Goal: Find specific fact: Find specific fact

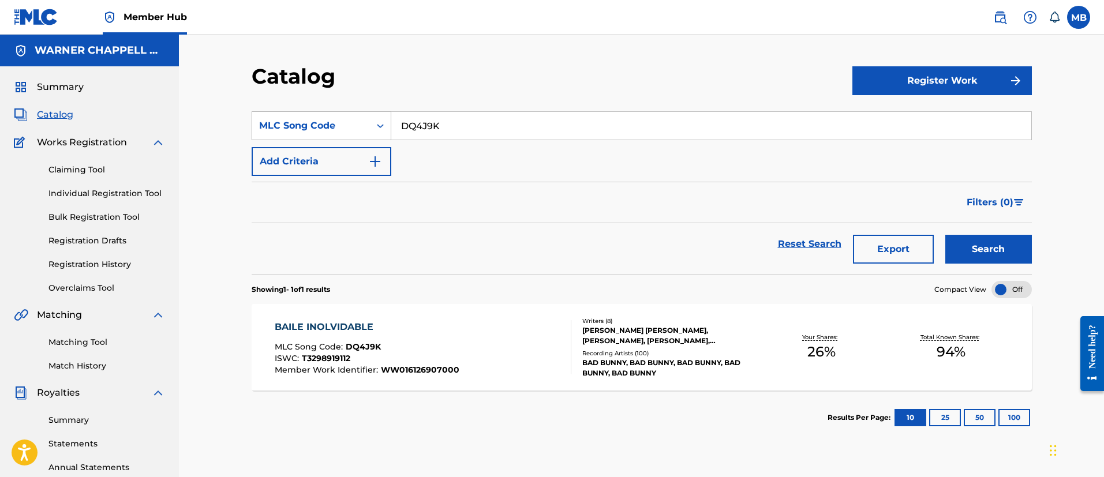
drag, startPoint x: 453, startPoint y: 117, endPoint x: 268, endPoint y: 117, distance: 185.2
click at [272, 119] on div "SearchWithCriteria7560d2d3-cf85-4184-9bf4-df11c14f6e5c MLC Song Code DQ4J9K" at bounding box center [642, 125] width 780 height 29
paste input "NG7LLW"
type input "NG7LLW"
click at [945, 235] on button "Search" at bounding box center [988, 249] width 87 height 29
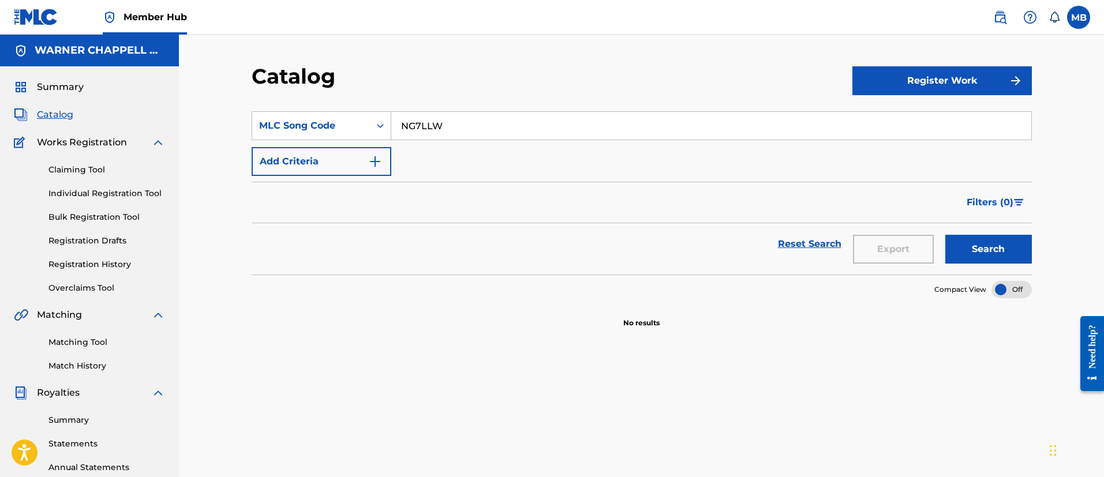
click at [968, 27] on nav "Member Hub MB MB Marshall Borden [EMAIL_ADDRESS][PERSON_NAME][DOMAIN_NAME] Noti…" at bounding box center [552, 17] width 1104 height 35
click at [989, 20] on link at bounding box center [999, 17] width 23 height 23
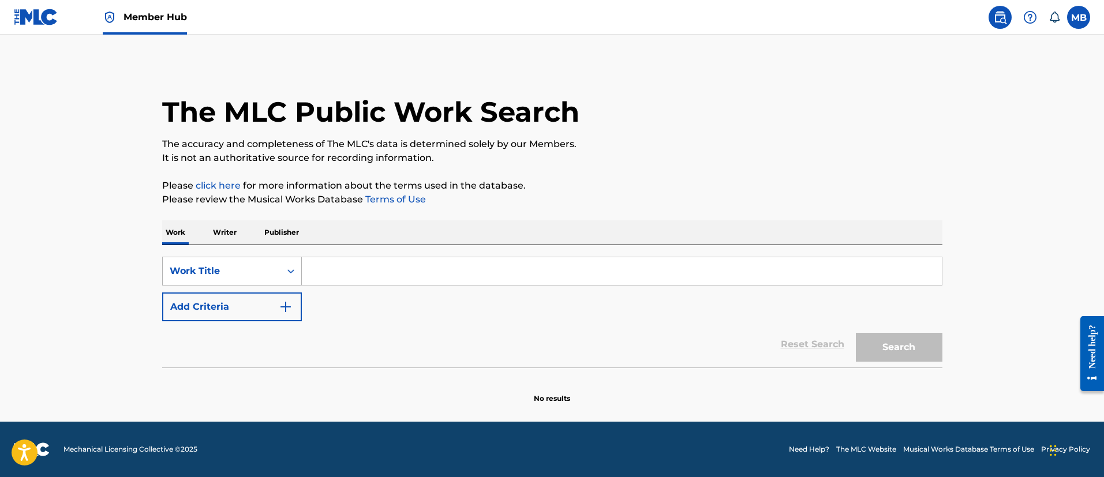
click at [268, 261] on div "Work Title" at bounding box center [222, 271] width 118 height 22
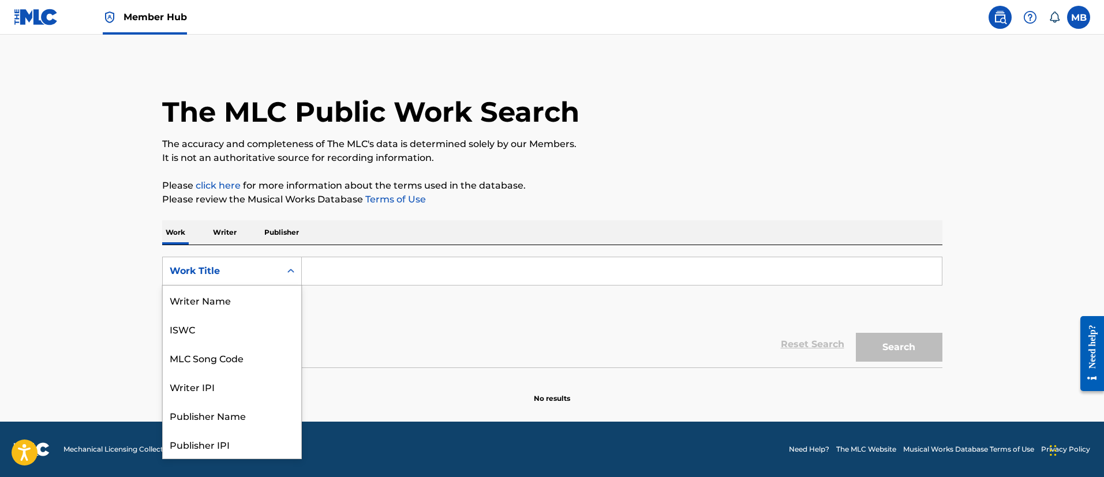
scroll to position [58, 0]
click at [258, 291] on div "MLC Song Code" at bounding box center [232, 300] width 138 height 29
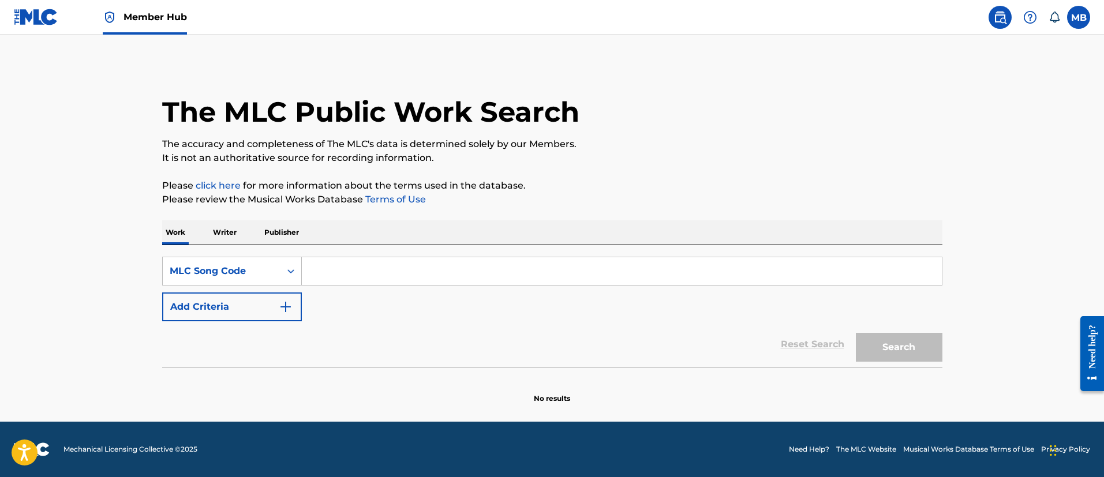
click at [344, 271] on input "Search Form" at bounding box center [622, 271] width 640 height 28
paste input "NG7LLW"
type input "NG7LLW"
click at [856, 333] on button "Search" at bounding box center [899, 347] width 87 height 29
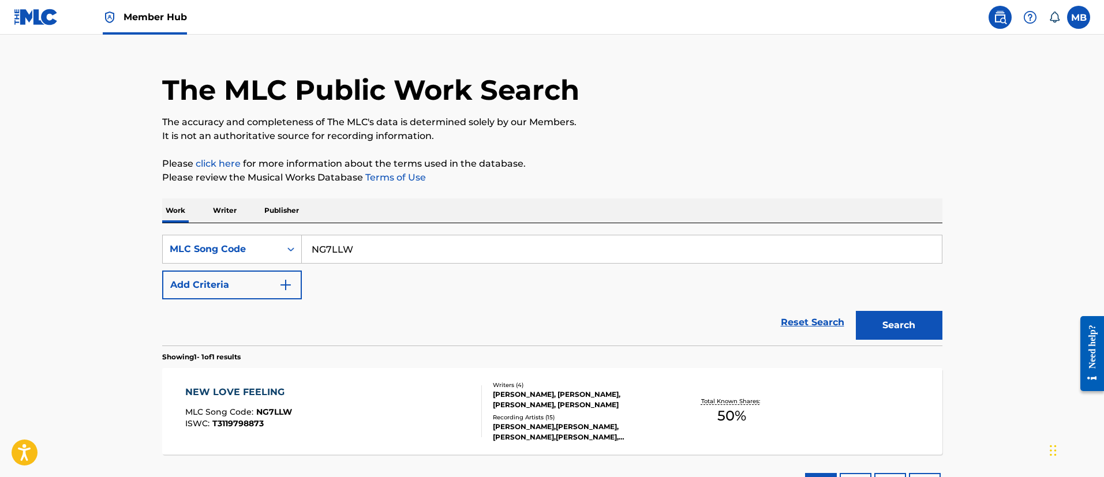
scroll to position [87, 0]
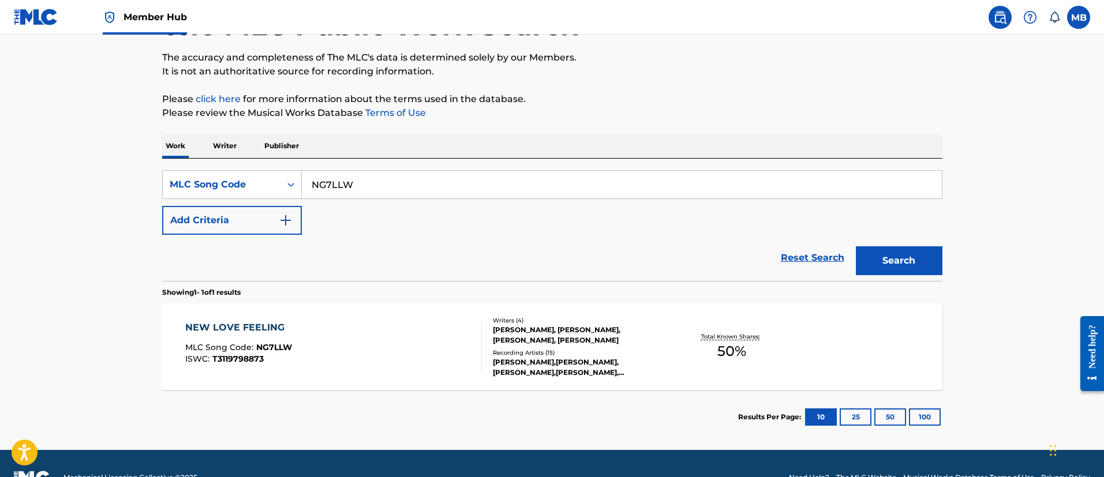
click at [391, 355] on div "NEW LOVE FEELING MLC Song Code : NG7LLW ISWC : T3119798873" at bounding box center [333, 347] width 297 height 52
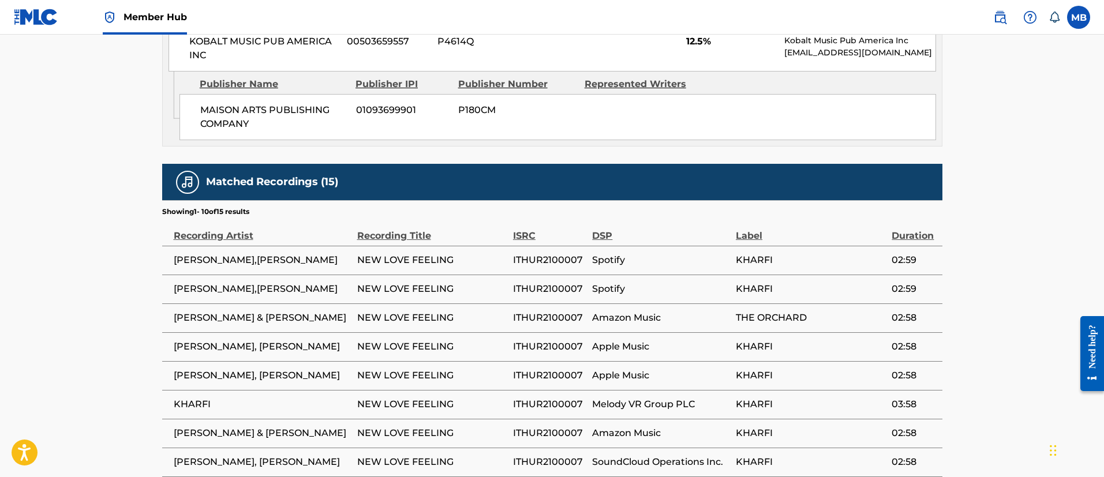
scroll to position [433, 0]
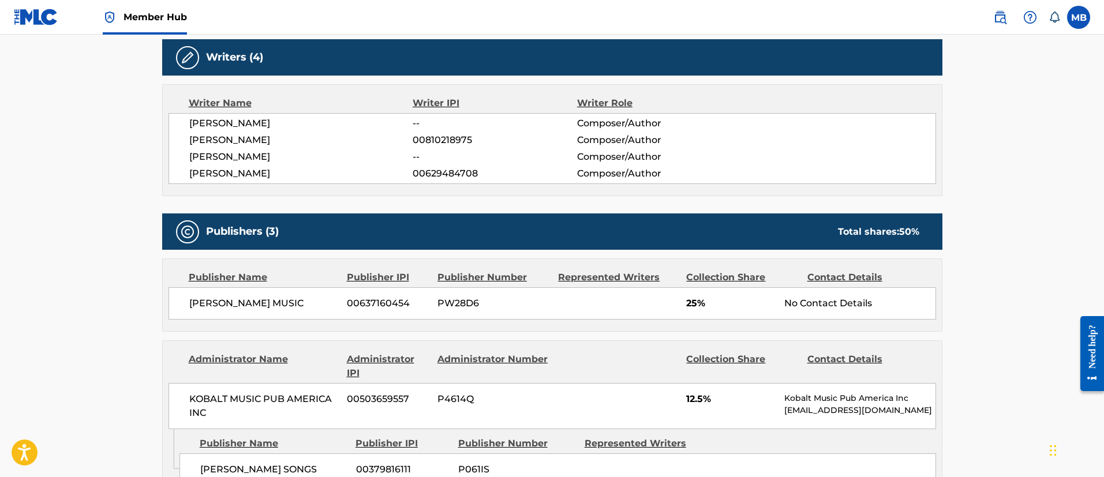
click at [152, 22] on span "Member Hub" at bounding box center [154, 16] width 63 height 13
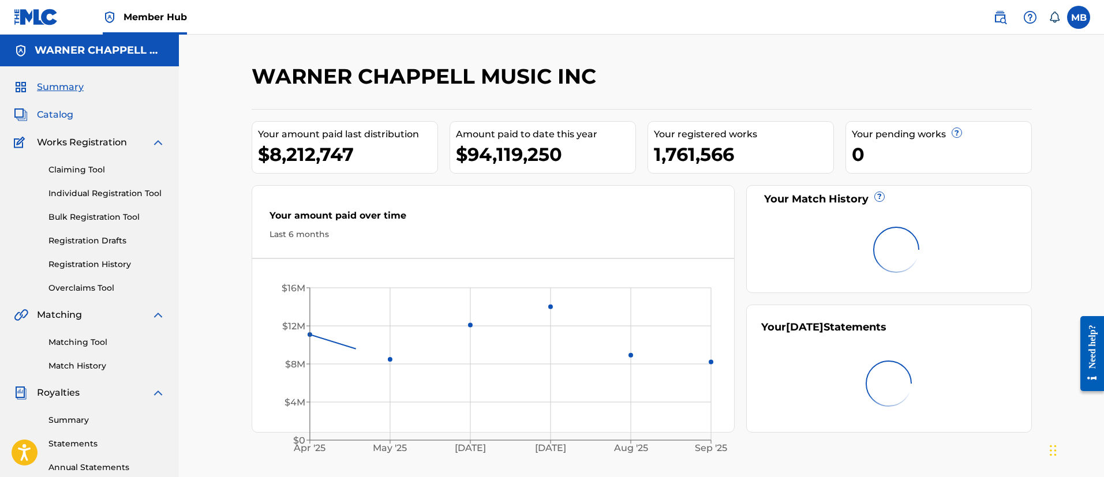
click at [47, 114] on span "Catalog" at bounding box center [55, 115] width 36 height 14
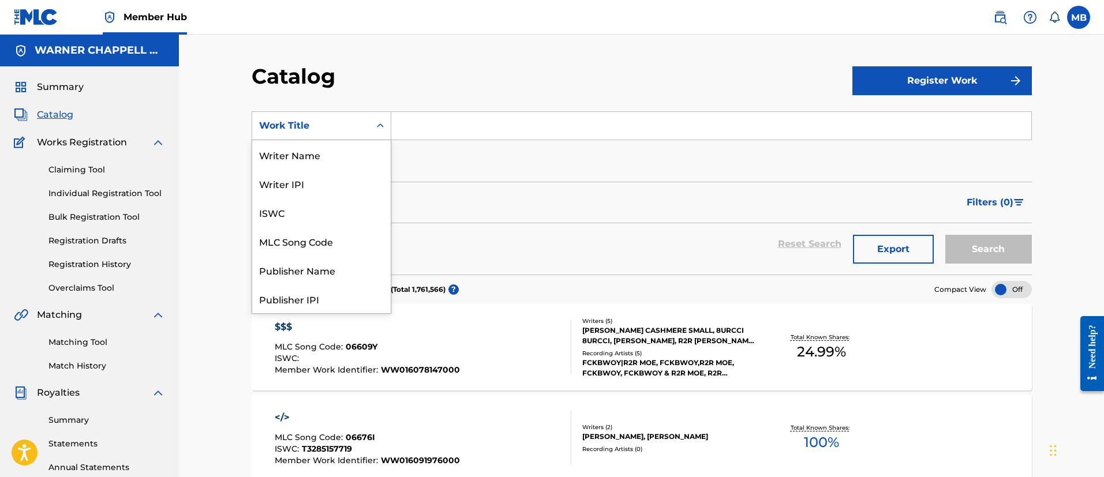
click at [271, 119] on div "Work Title" at bounding box center [311, 126] width 104 height 14
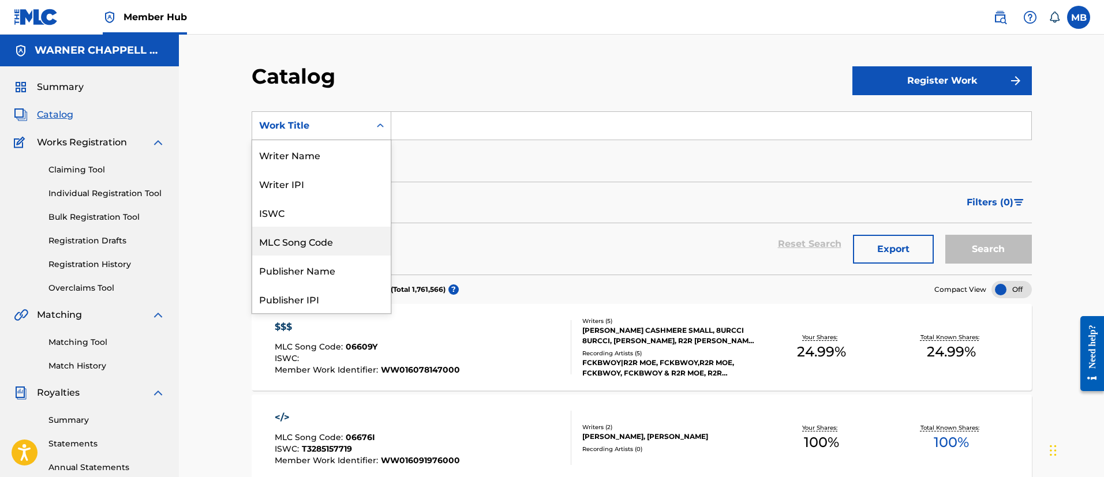
click at [310, 237] on div "MLC Song Code" at bounding box center [321, 241] width 138 height 29
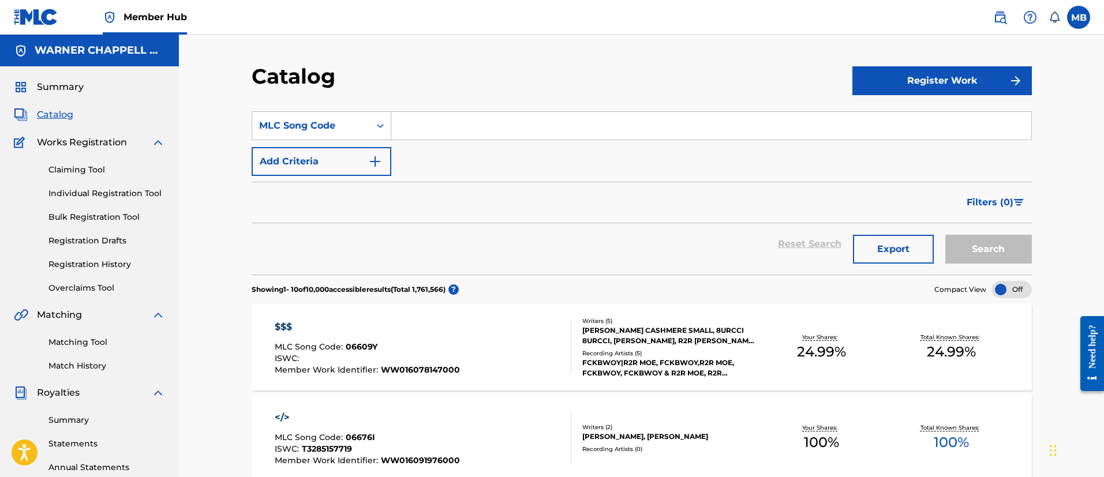
click at [430, 143] on div "SearchWithCriteriaae6b30ce-fc1b-48ef-9223-584c68370a2f MLC Song Code Add Criter…" at bounding box center [642, 143] width 780 height 65
click at [434, 133] on input "Search Form" at bounding box center [711, 126] width 640 height 28
paste input "TB055H"
click at [945, 235] on button "Search" at bounding box center [988, 249] width 87 height 29
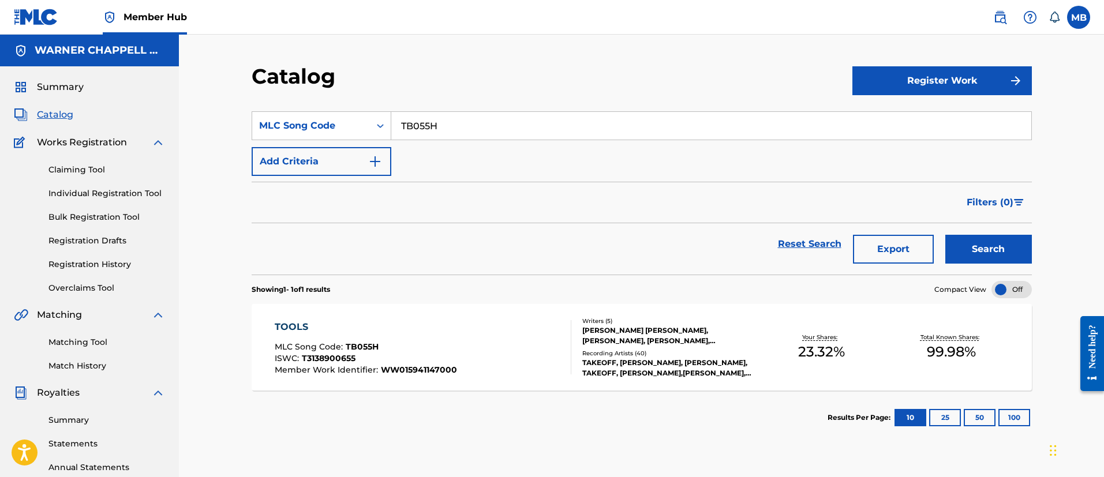
drag, startPoint x: 475, startPoint y: 125, endPoint x: 231, endPoint y: 98, distance: 245.6
click at [279, 110] on section "SearchWithCriteriaae6b30ce-fc1b-48ef-9223-584c68370a2f MLC Song Code TB055H Add…" at bounding box center [642, 186] width 780 height 177
paste input "PM9XF0"
type input "PM9XF0"
click at [945, 235] on button "Search" at bounding box center [988, 249] width 87 height 29
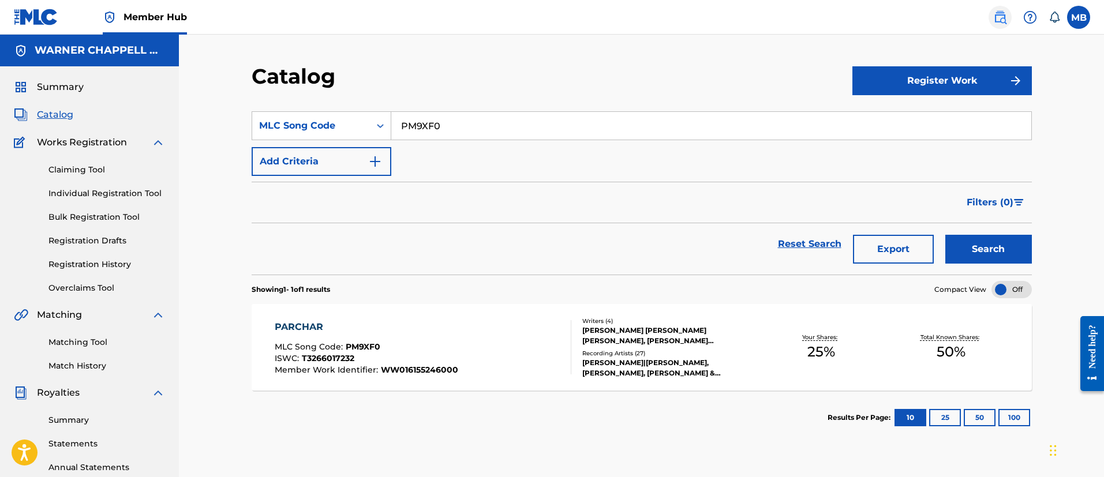
click at [1003, 19] on img at bounding box center [1000, 17] width 14 height 14
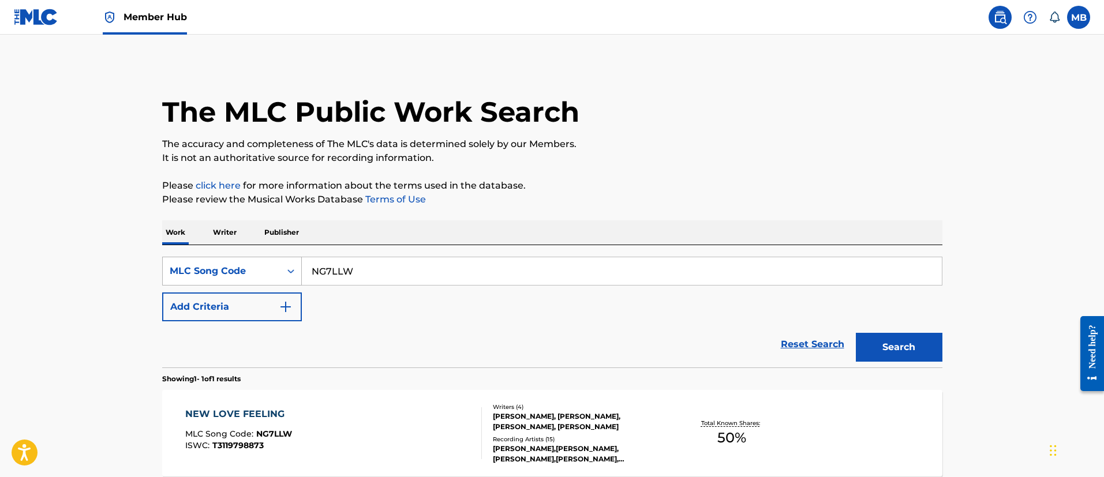
click at [247, 271] on div "MLC Song Code" at bounding box center [222, 271] width 104 height 14
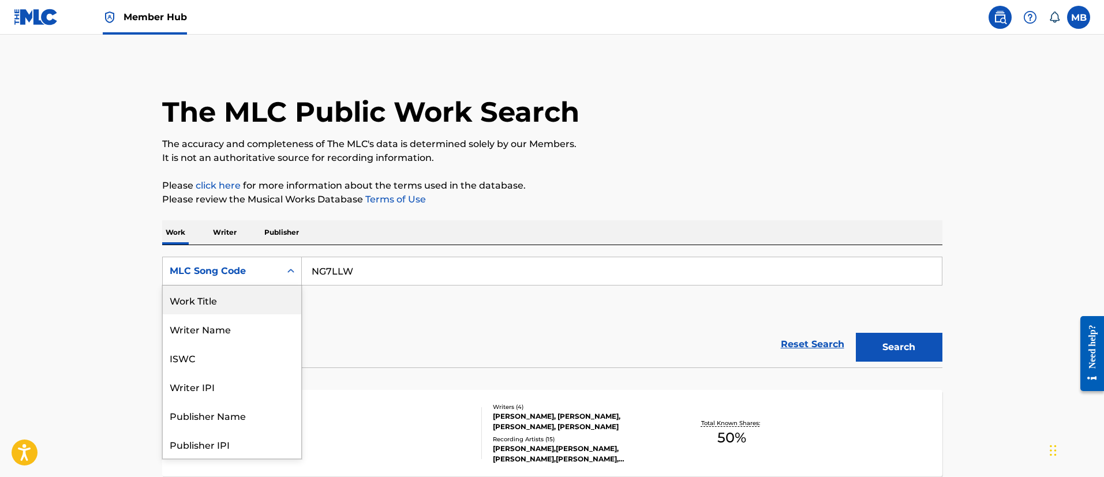
click at [223, 310] on div "Work Title" at bounding box center [232, 300] width 138 height 29
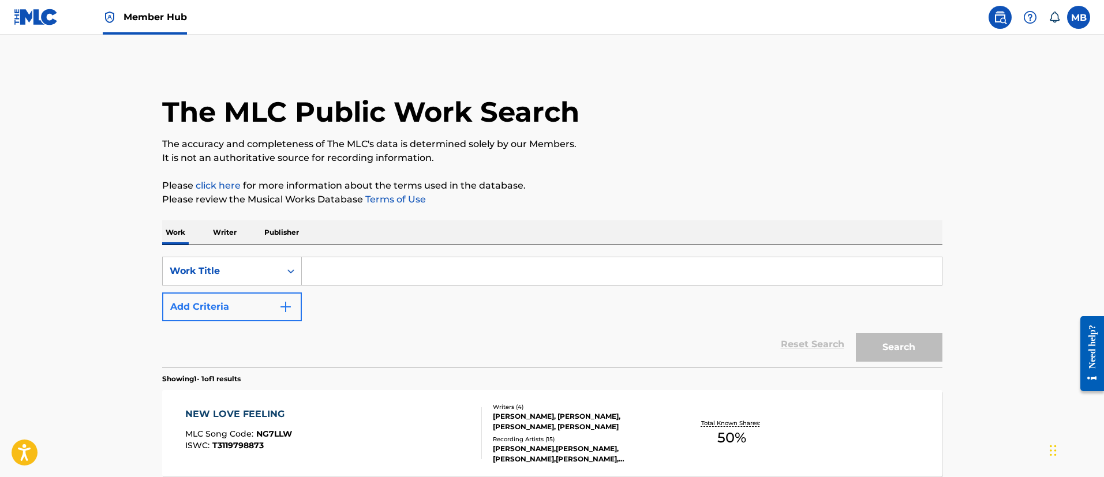
click at [387, 269] on input "Search Form" at bounding box center [622, 271] width 640 height 28
type input "F"
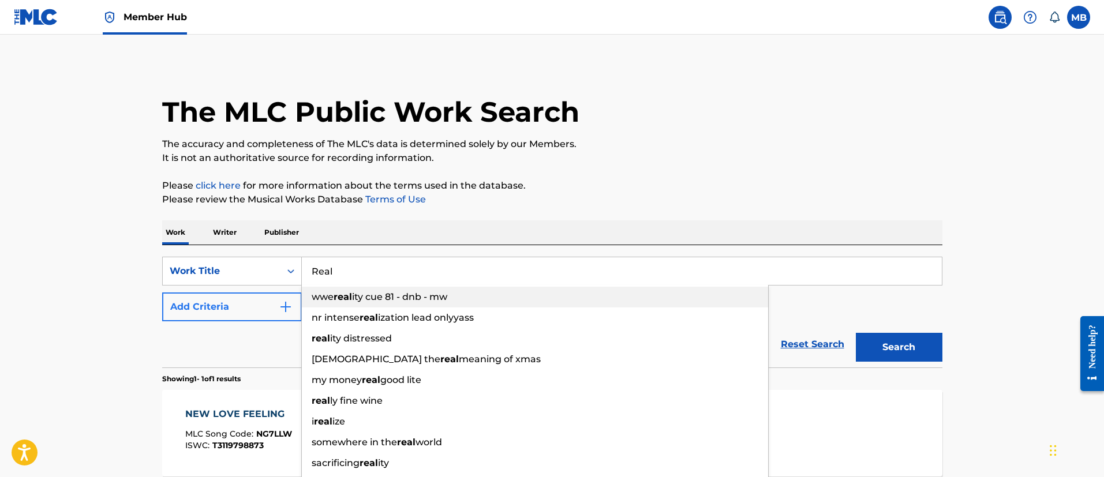
type input "Real"
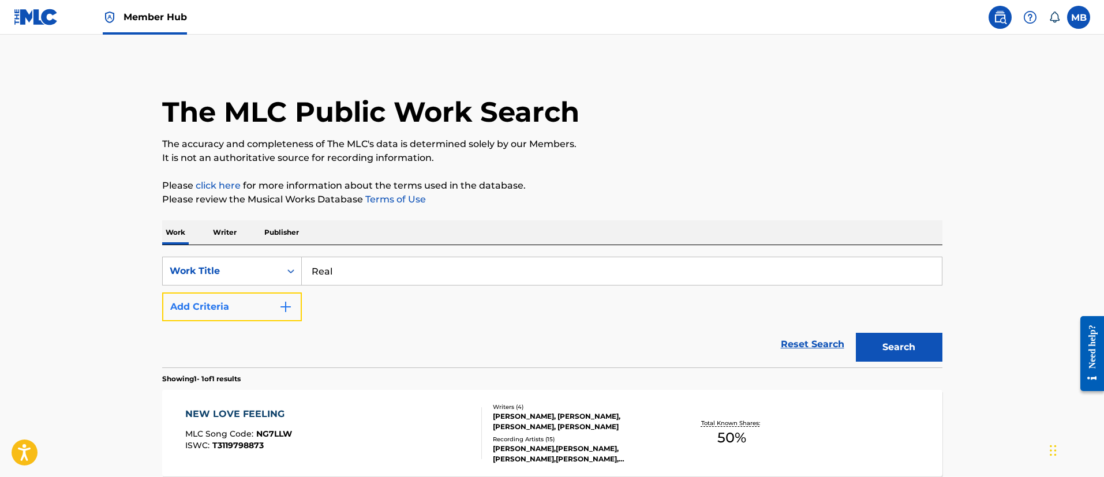
click at [241, 316] on button "Add Criteria" at bounding box center [232, 307] width 140 height 29
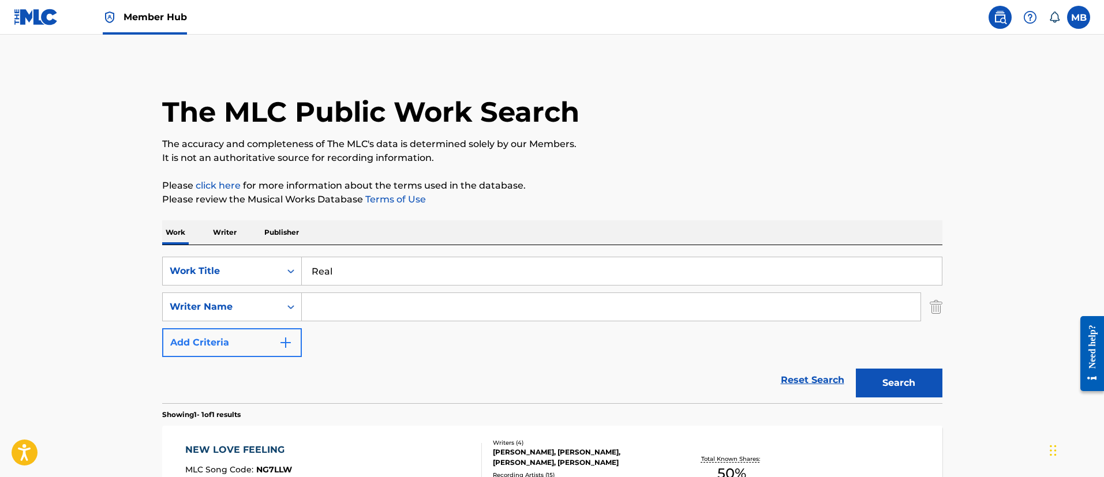
click at [369, 306] on input "Search Form" at bounding box center [611, 307] width 619 height 28
paste input "[PERSON_NAME]"
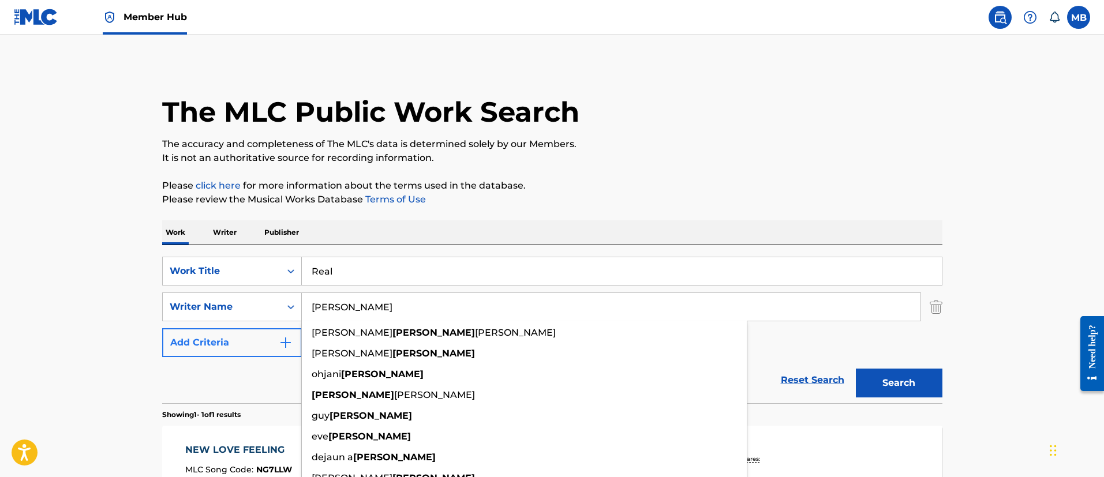
click at [856, 369] on button "Search" at bounding box center [899, 383] width 87 height 29
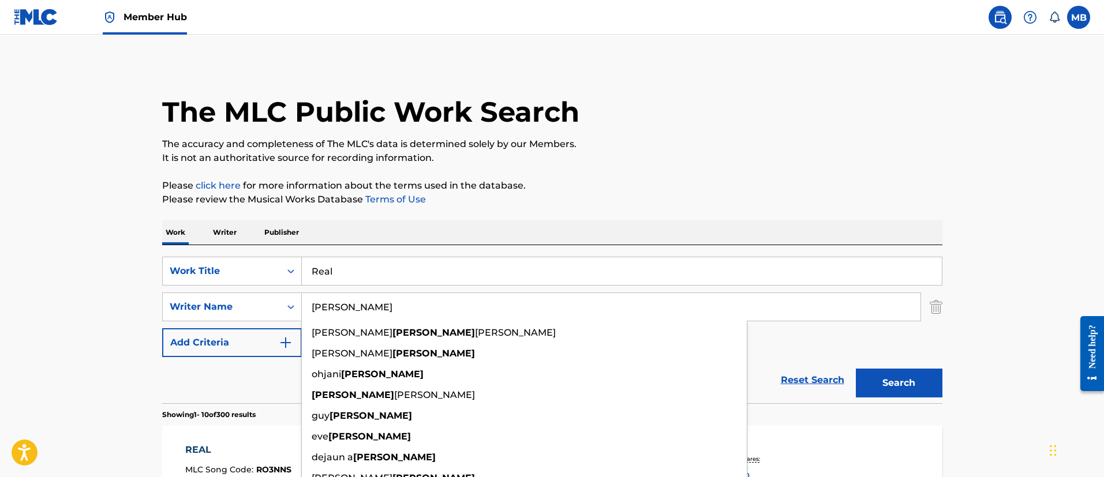
click at [315, 309] on input "[PERSON_NAME]" at bounding box center [611, 307] width 619 height 28
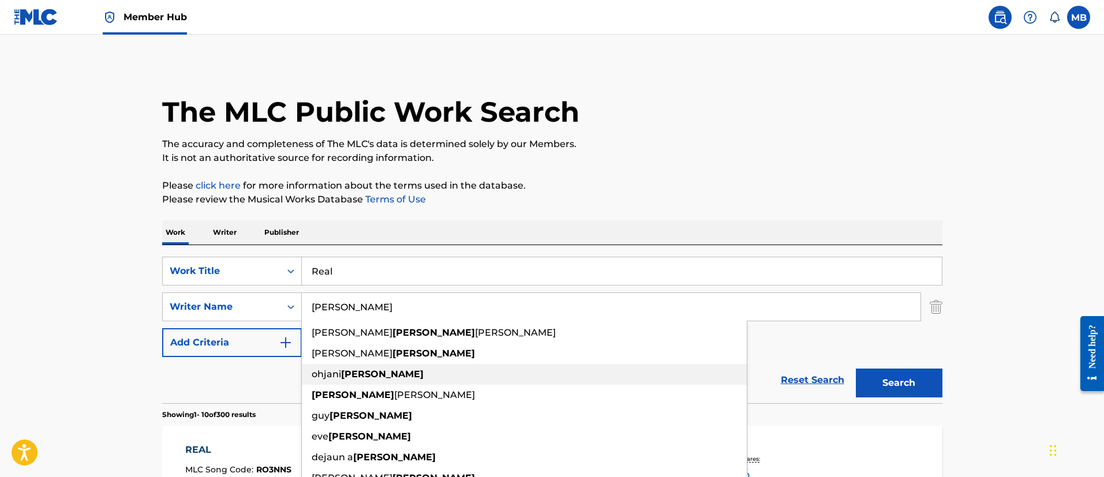
paste input "[PERSON_NAME]"
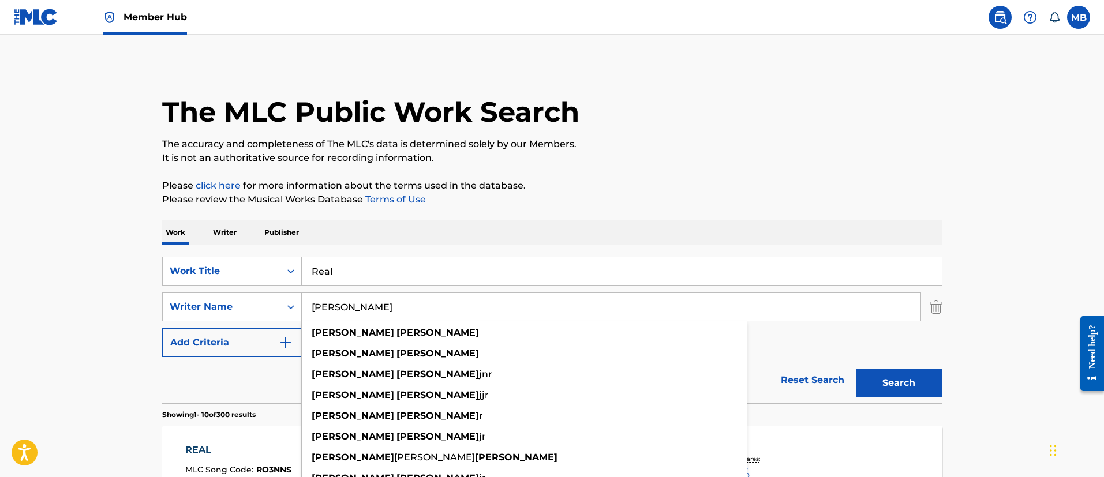
type input "[PERSON_NAME]"
click at [856, 369] on button "Search" at bounding box center [899, 383] width 87 height 29
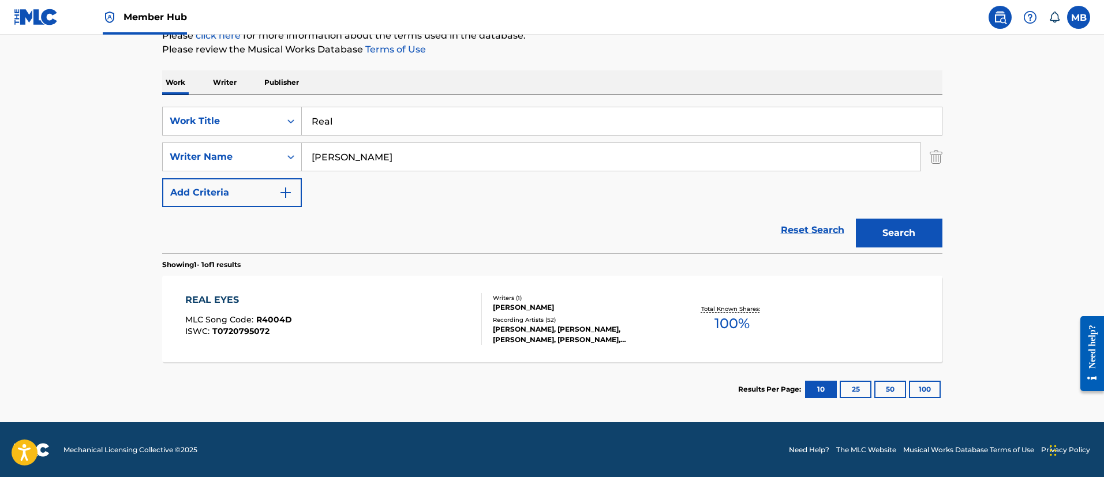
scroll to position [151, 0]
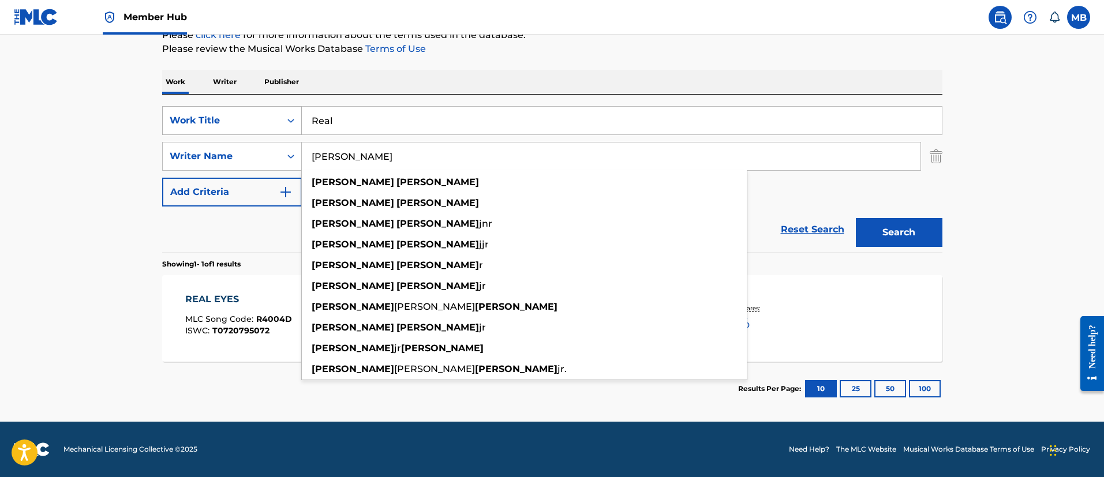
click at [217, 133] on div "Work Title" at bounding box center [232, 120] width 140 height 29
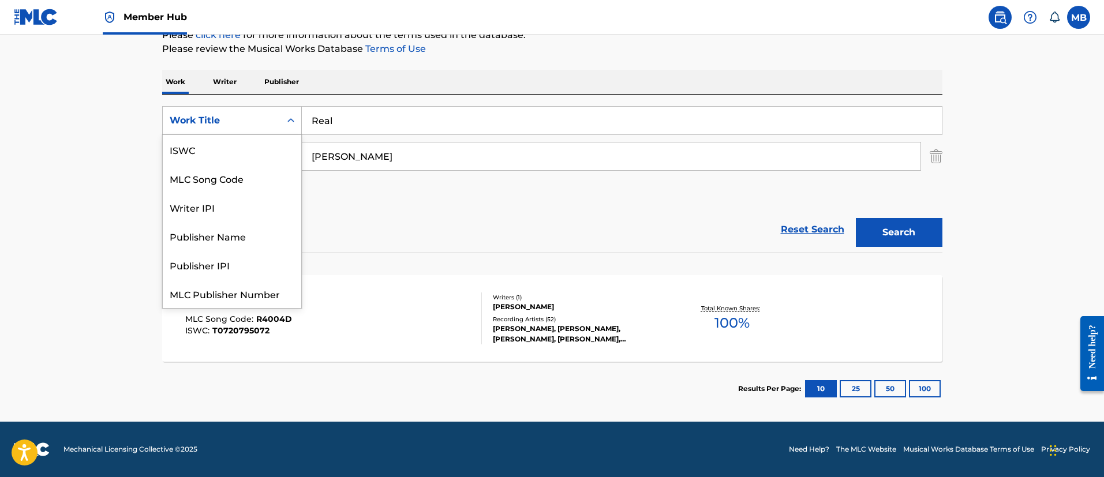
scroll to position [29, 0]
click at [217, 143] on div "MLC Song Code" at bounding box center [232, 149] width 138 height 29
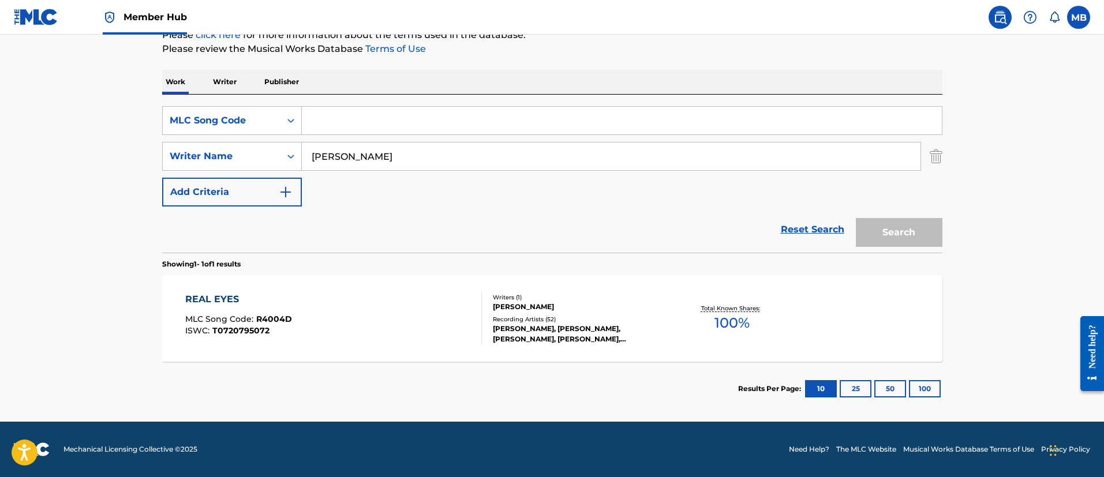
drag, startPoint x: 228, startPoint y: 137, endPoint x: 385, endPoint y: 121, distance: 157.3
click at [385, 121] on input "Search Form" at bounding box center [622, 121] width 640 height 28
paste input "BD4PZW"
type input "BD4PZW"
click at [856, 218] on button "Search" at bounding box center [899, 232] width 87 height 29
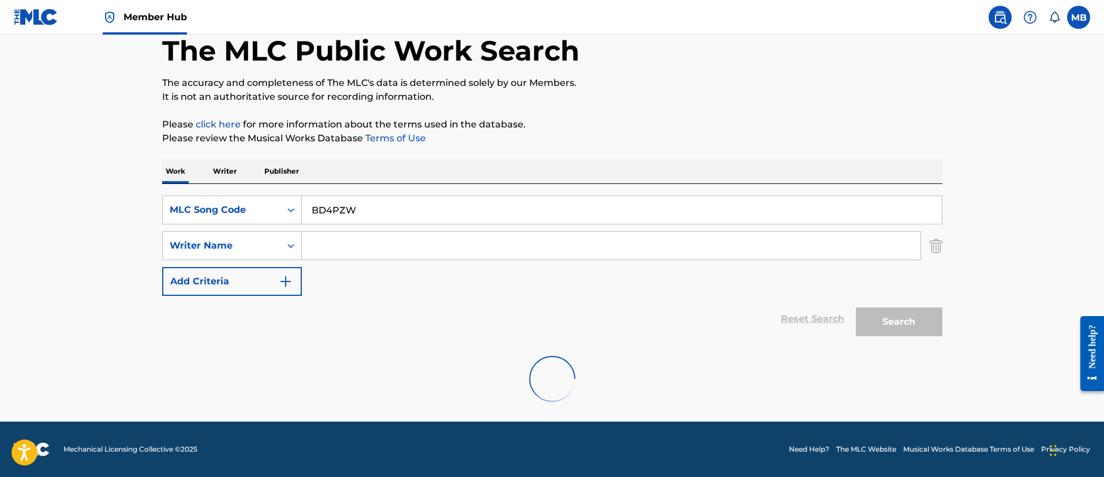
scroll to position [151, 0]
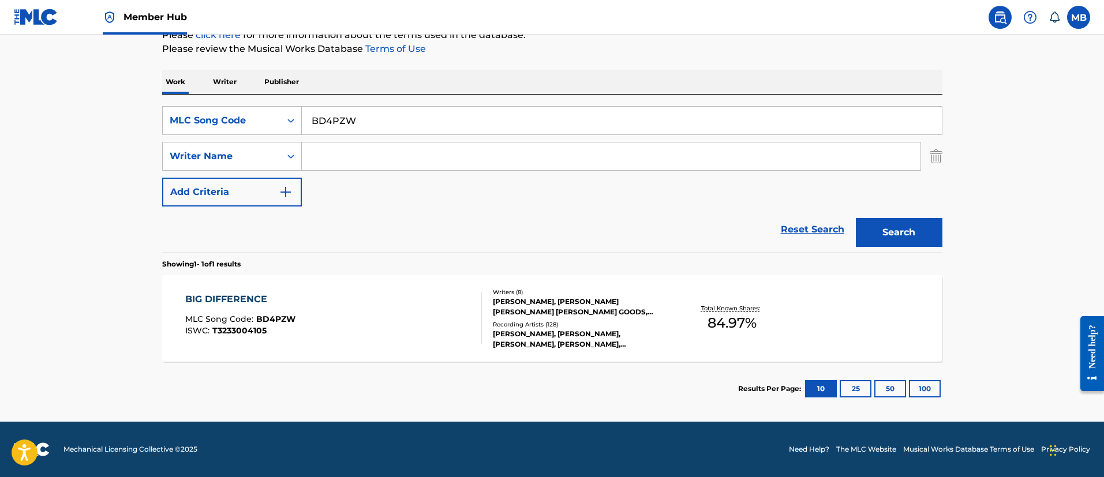
click at [406, 319] on div "BIG DIFFERENCE MLC Song Code : BD4PZW ISWC : T3233004105" at bounding box center [333, 319] width 297 height 52
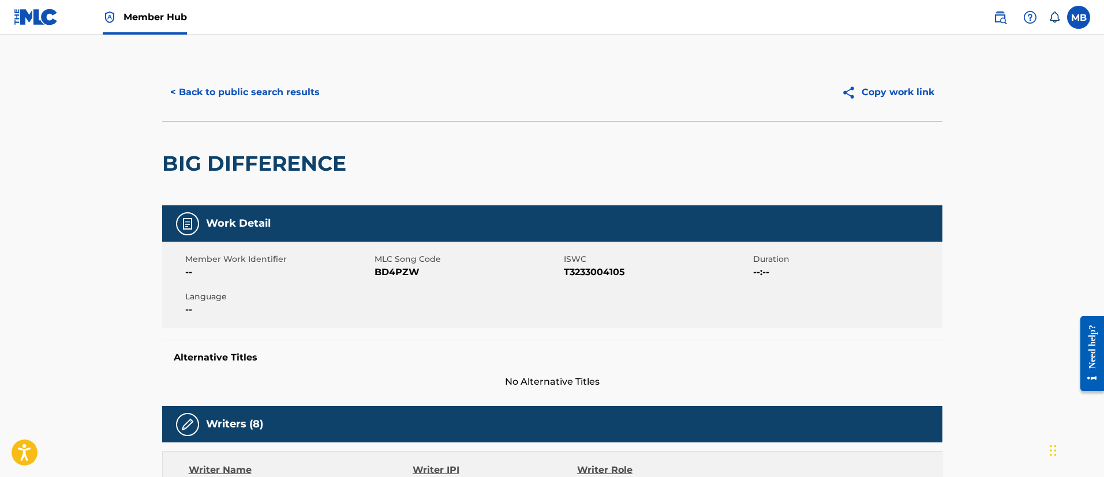
click at [193, 27] on nav "Member Hub MB MB Marshall Borden [EMAIL_ADDRESS][PERSON_NAME][DOMAIN_NAME] Noti…" at bounding box center [552, 17] width 1104 height 35
click at [182, 23] on span "Member Hub" at bounding box center [154, 16] width 63 height 13
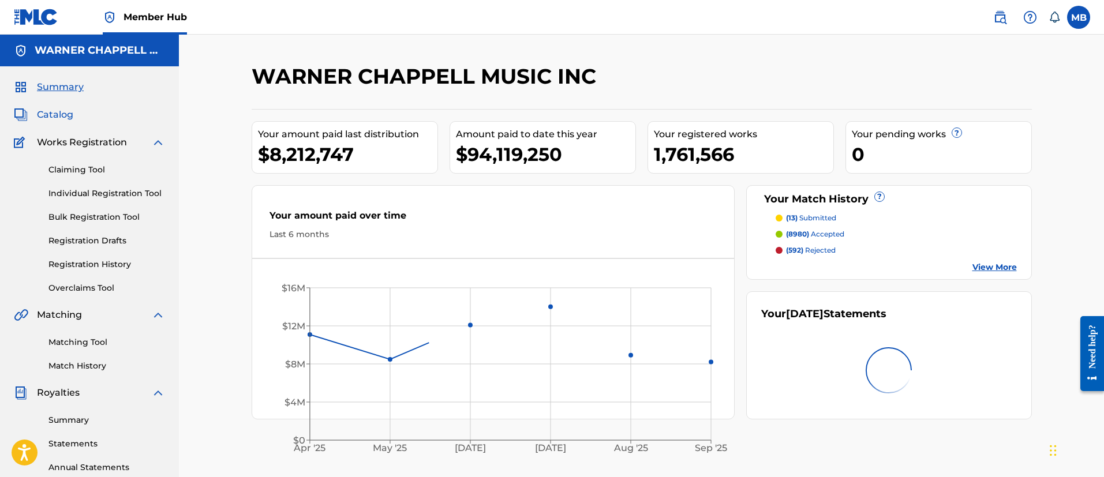
click at [51, 111] on span "Catalog" at bounding box center [55, 115] width 36 height 14
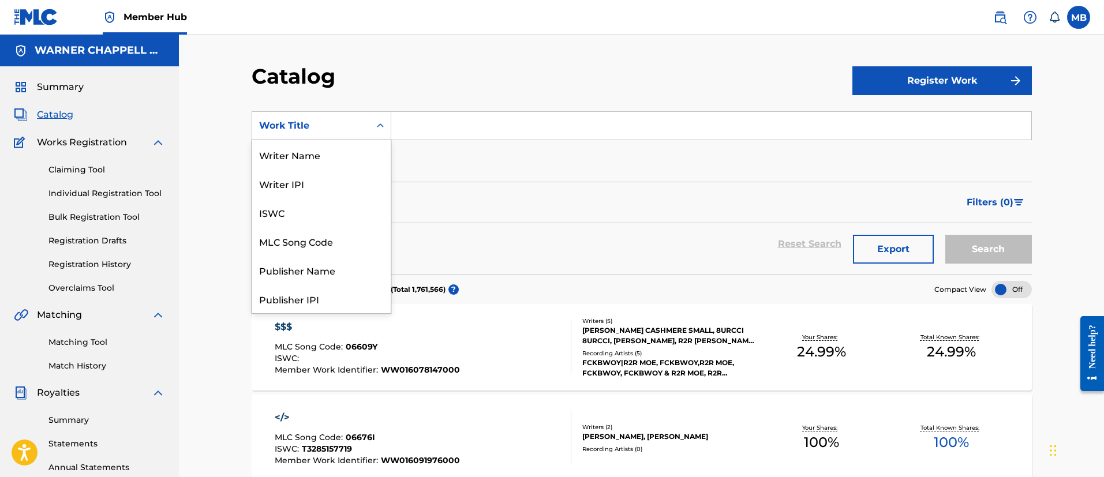
click at [325, 136] on div "Work Title" at bounding box center [311, 126] width 118 height 22
click at [325, 241] on div "MLC Song Code" at bounding box center [321, 241] width 138 height 29
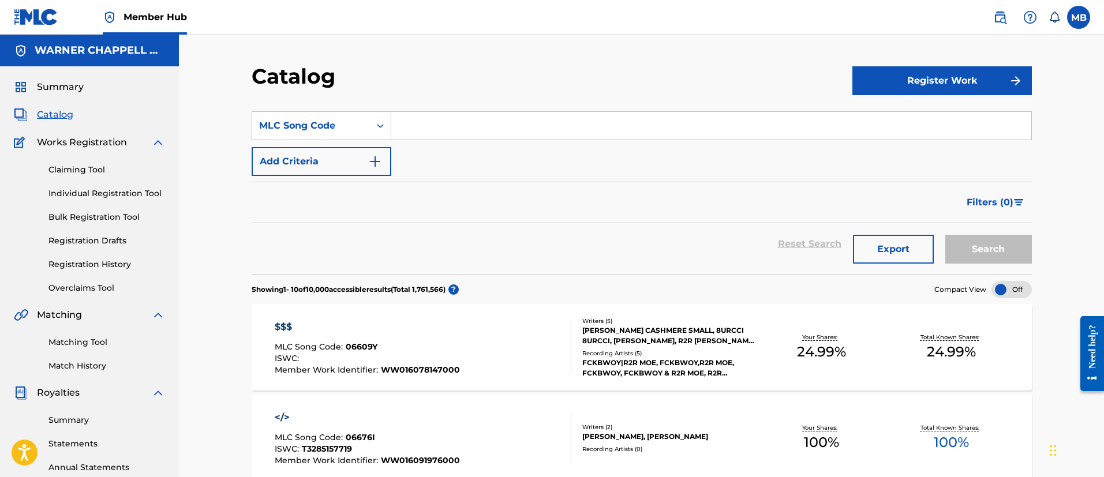
click at [514, 137] on input "Search Form" at bounding box center [711, 126] width 640 height 28
paste input "I2266C"
type input "I2266C"
click at [945, 235] on button "Search" at bounding box center [988, 249] width 87 height 29
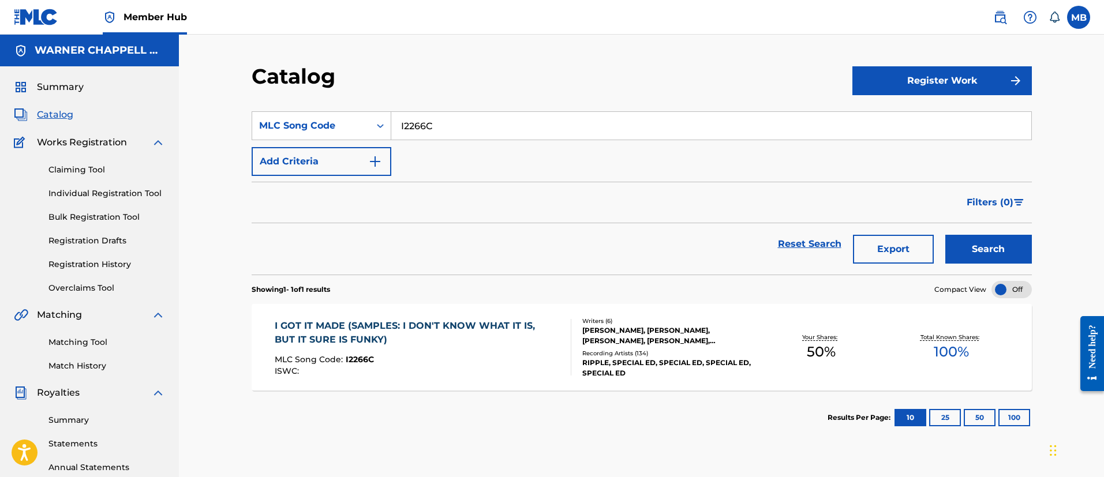
click at [496, 354] on div "I GOT IT MADE (SAMPLES: I DON'T KNOW WHAT IT IS, BUT IT SURE IS FUNKY) MLC Song…" at bounding box center [418, 347] width 287 height 57
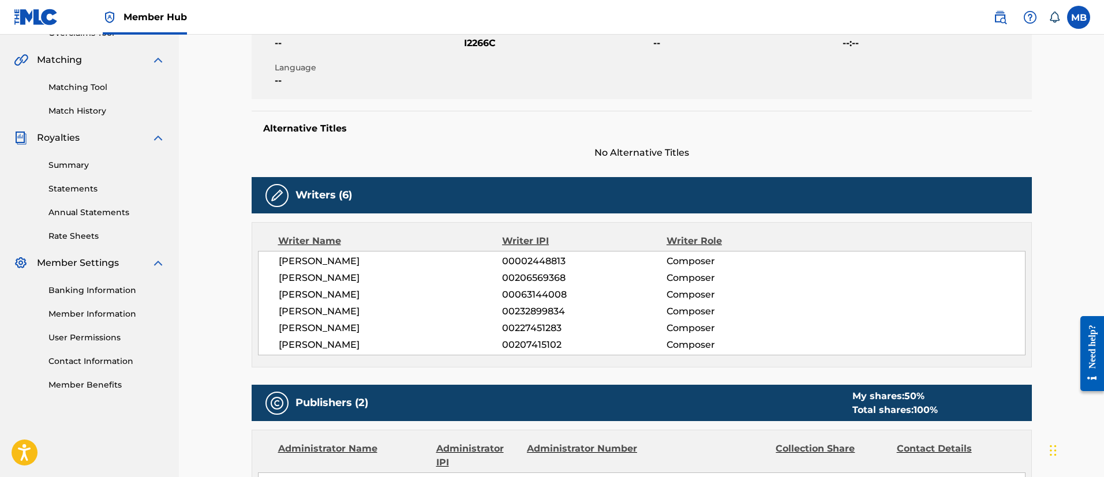
scroll to position [260, 0]
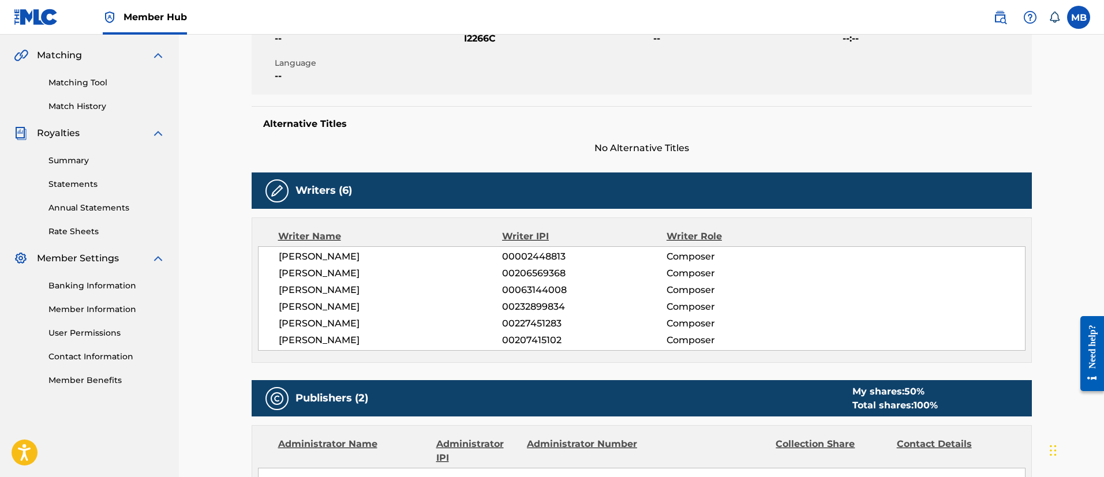
click at [347, 312] on span "[PERSON_NAME]" at bounding box center [391, 307] width 224 height 14
copy span "[PERSON_NAME]"
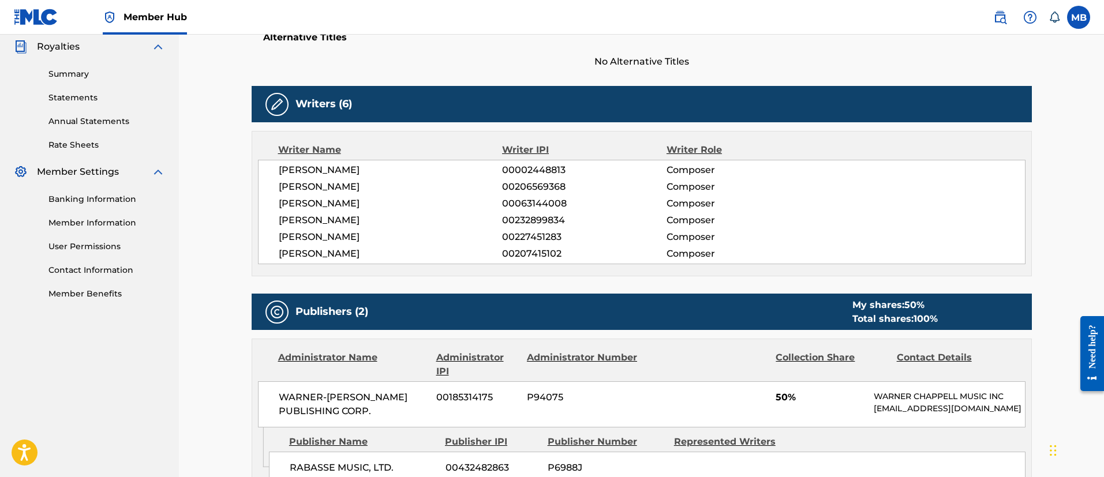
scroll to position [0, 0]
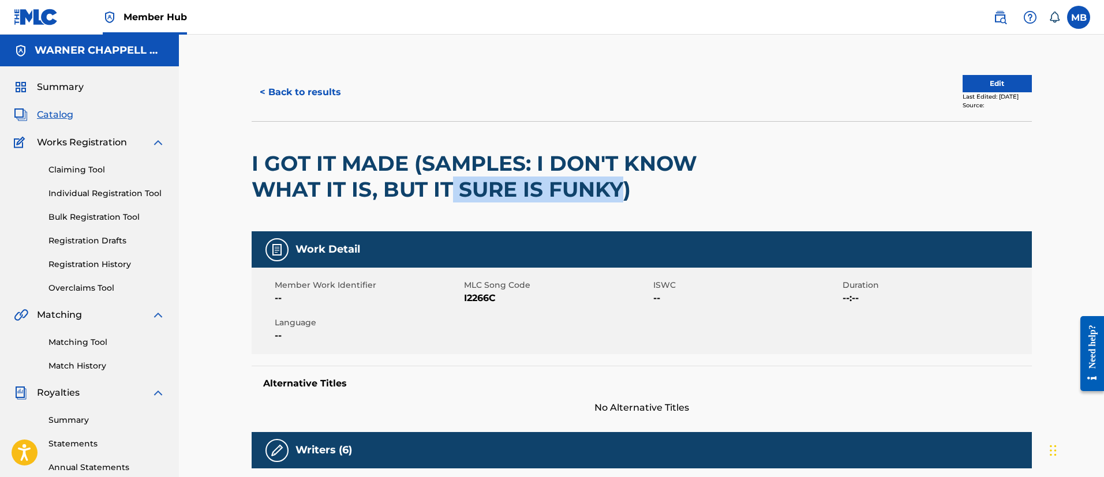
drag, startPoint x: 625, startPoint y: 189, endPoint x: 359, endPoint y: 178, distance: 266.2
click at [384, 181] on h2 "I GOT IT MADE (SAMPLES: I DON'T KNOW WHAT IT IS, BUT IT SURE IS FUNKY)" at bounding box center [486, 177] width 468 height 52
click at [343, 170] on h2 "I GOT IT MADE (SAMPLES: I DON'T KNOW WHAT IT IS, BUT IT SURE IS FUNKY)" at bounding box center [486, 177] width 468 height 52
click at [402, 159] on h2 "I GOT IT MADE (SAMPLES: I DON'T KNOW WHAT IT IS, BUT IT SURE IS FUNKY)" at bounding box center [486, 177] width 468 height 52
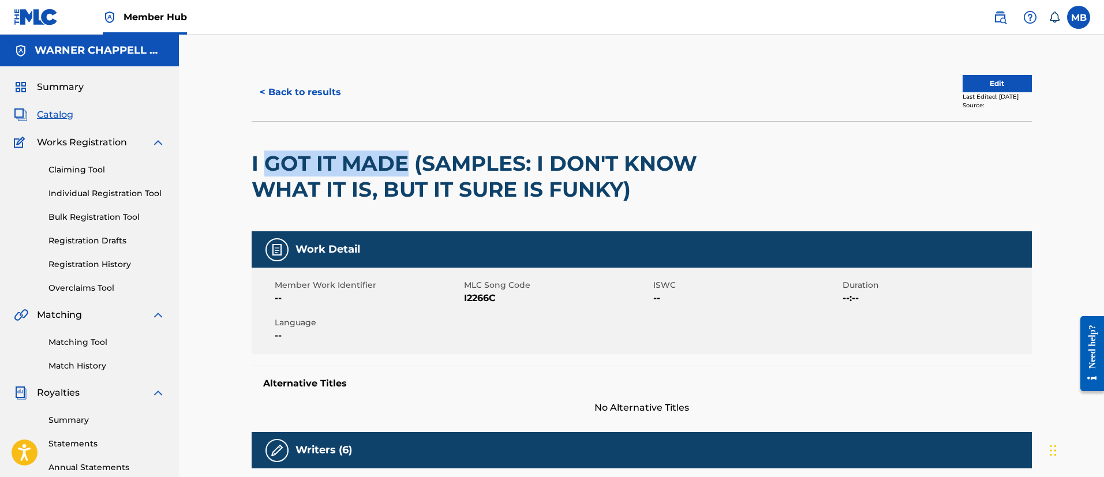
drag, startPoint x: 405, startPoint y: 160, endPoint x: 267, endPoint y: 153, distance: 138.7
click at [267, 153] on h2 "I GOT IT MADE (SAMPLES: I DON'T KNOW WHAT IT IS, BUT IT SURE IS FUNKY)" at bounding box center [486, 177] width 468 height 52
copy h2 "GOT IT MADE"
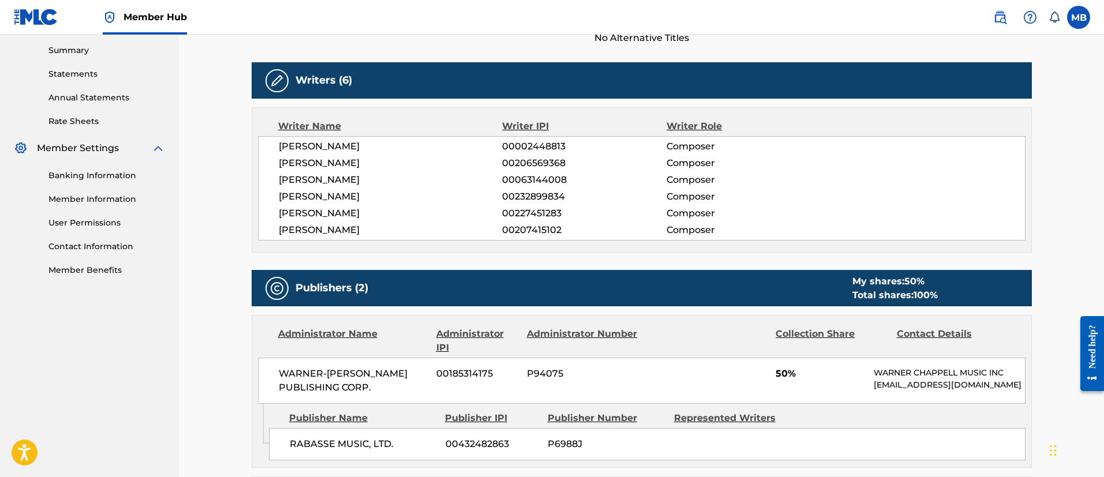
scroll to position [519, 0]
